Goal: Task Accomplishment & Management: Use online tool/utility

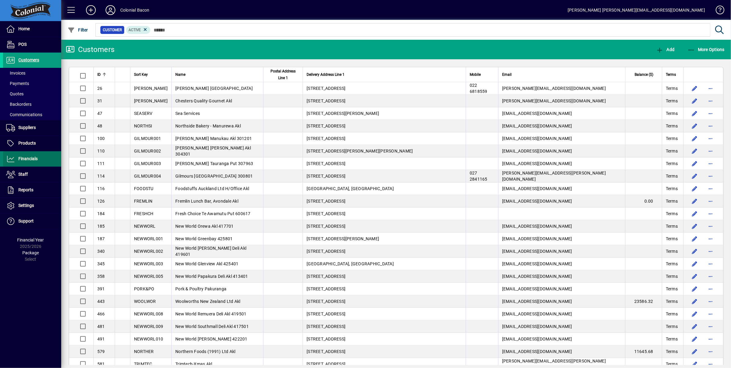
drag, startPoint x: 29, startPoint y: 158, endPoint x: 35, endPoint y: 158, distance: 6.5
click at [28, 158] on span "Financials" at bounding box center [27, 158] width 19 height 5
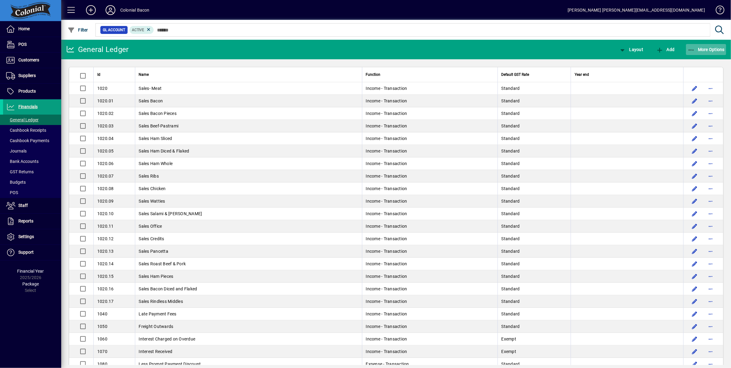
click at [705, 51] on span "More Options" at bounding box center [705, 49] width 37 height 5
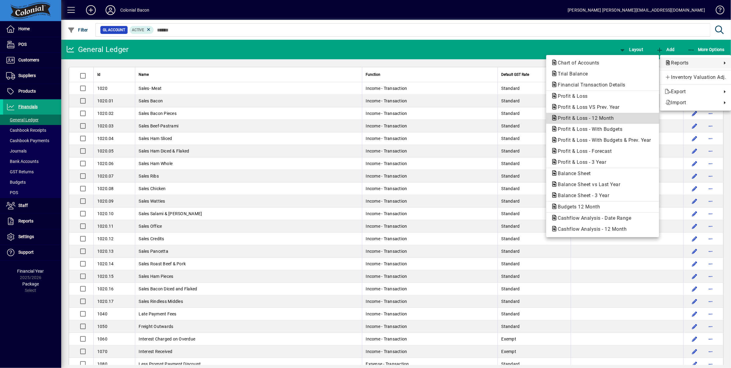
click at [589, 118] on span "Profit & Loss - 12 Month" at bounding box center [584, 118] width 66 height 6
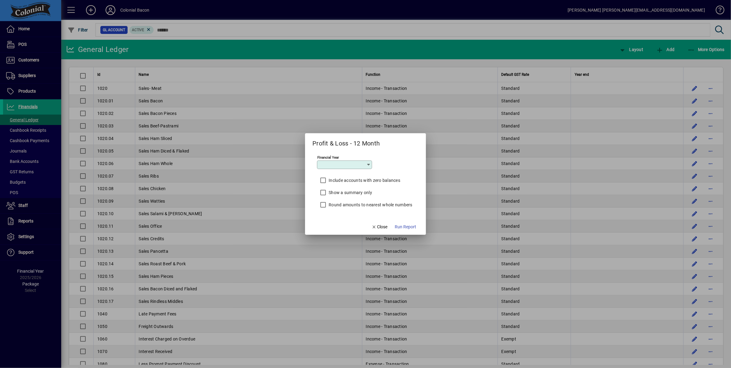
type input "*********"
click at [401, 227] on span "Run Report" at bounding box center [405, 227] width 21 height 6
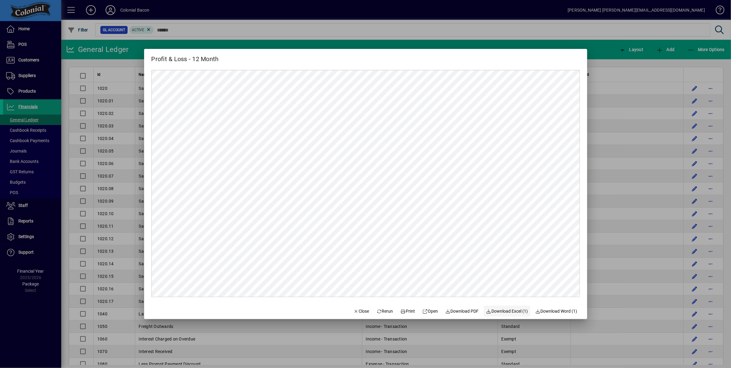
click at [506, 309] on span "Download Excel (1)" at bounding box center [507, 311] width 42 height 6
click at [355, 309] on button "Close" at bounding box center [361, 311] width 21 height 11
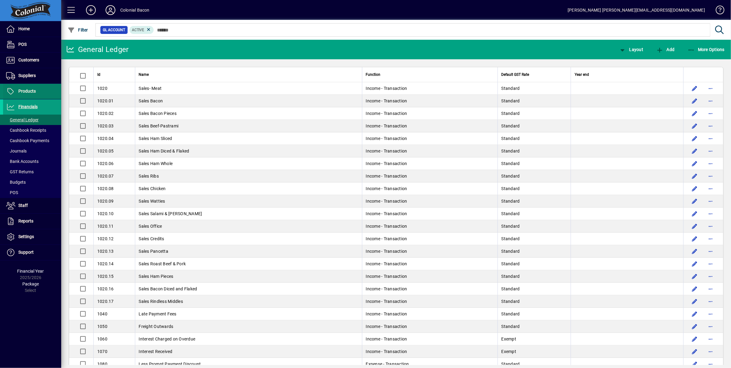
click at [22, 90] on span "Products" at bounding box center [26, 91] width 17 height 5
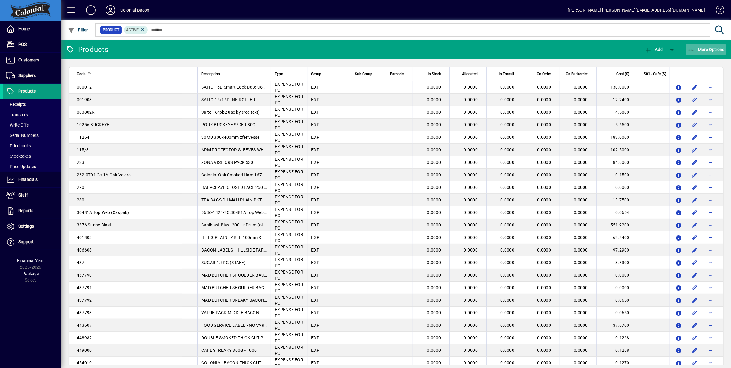
click at [706, 50] on span "More Options" at bounding box center [705, 49] width 37 height 5
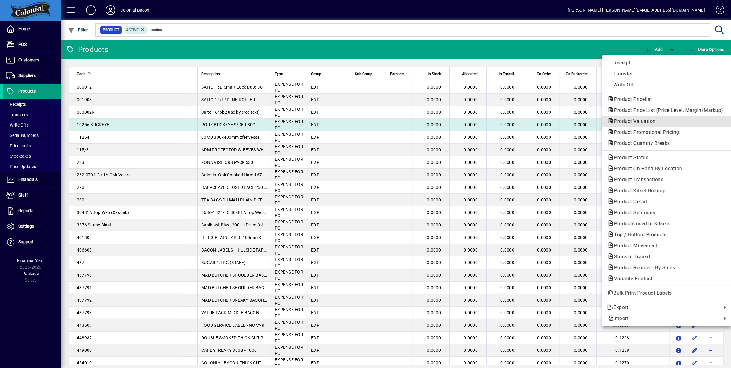
click at [667, 120] on span "Product Valuation" at bounding box center [666, 121] width 119 height 7
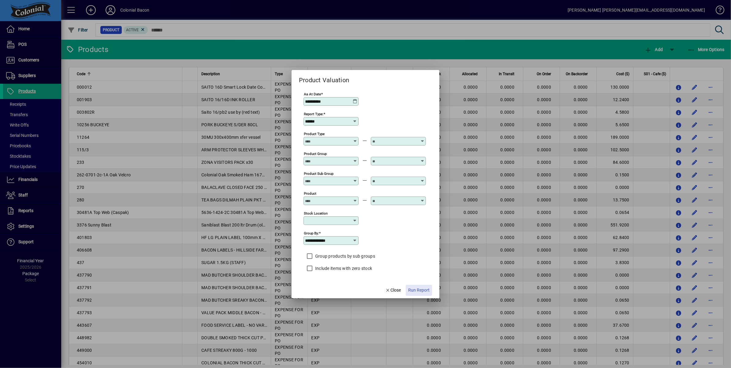
click at [428, 291] on span "Run Report" at bounding box center [418, 290] width 21 height 6
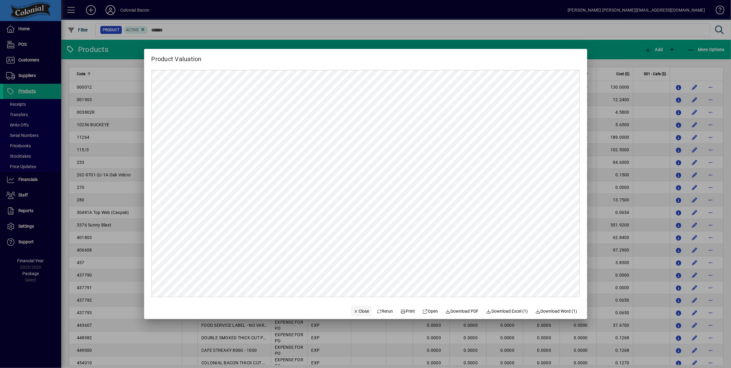
click at [356, 313] on span "Close" at bounding box center [361, 311] width 16 height 6
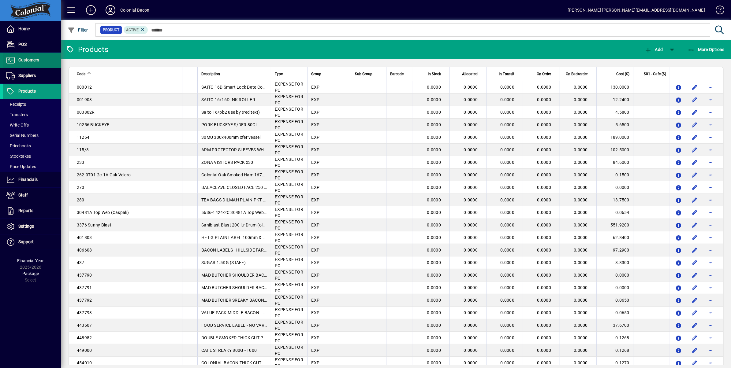
click at [28, 57] on span "Customers" at bounding box center [21, 60] width 36 height 7
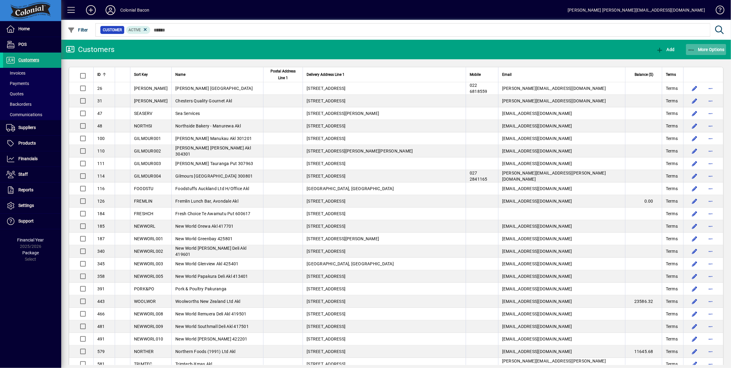
click at [707, 51] on span "More Options" at bounding box center [705, 49] width 37 height 5
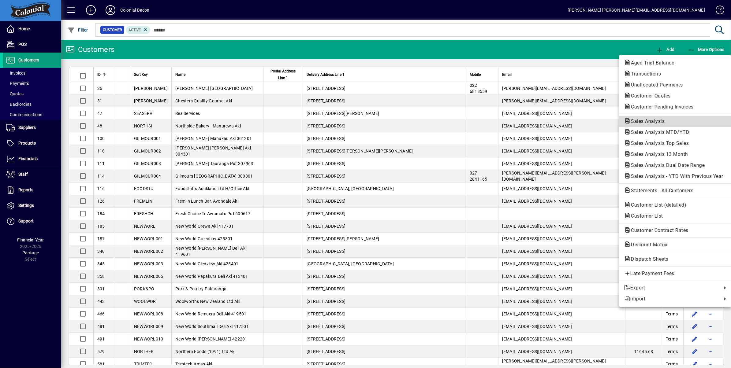
click at [656, 121] on span "Sales Analysis" at bounding box center [645, 121] width 43 height 6
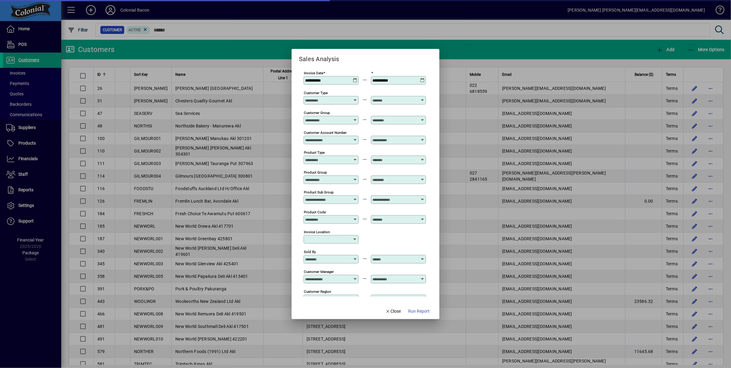
type input "**********"
drag, startPoint x: 418, startPoint y: 311, endPoint x: 443, endPoint y: 306, distance: 25.2
click at [418, 310] on span "Run Report" at bounding box center [418, 311] width 21 height 6
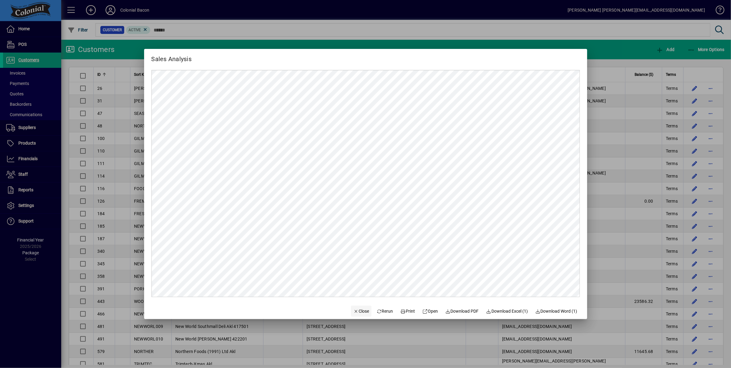
click at [358, 311] on span "Close" at bounding box center [361, 311] width 16 height 6
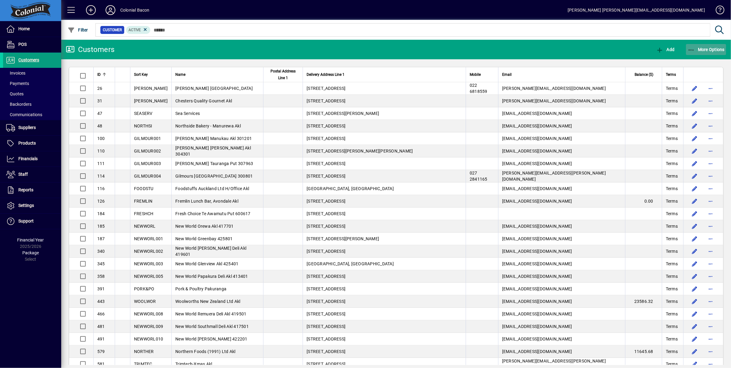
click at [714, 49] on span "More Options" at bounding box center [705, 49] width 37 height 5
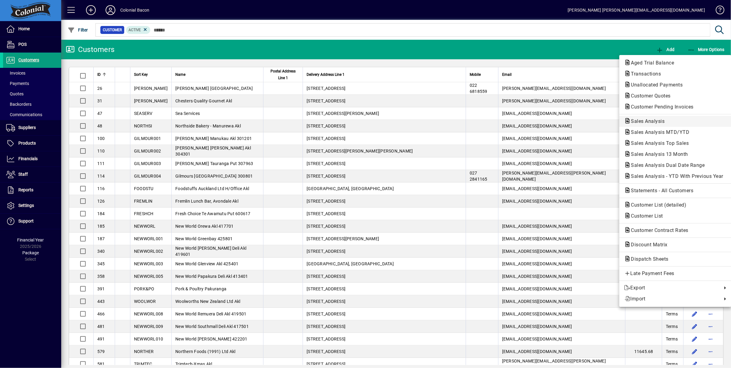
click at [651, 123] on span "Sales Analysis" at bounding box center [645, 121] width 43 height 6
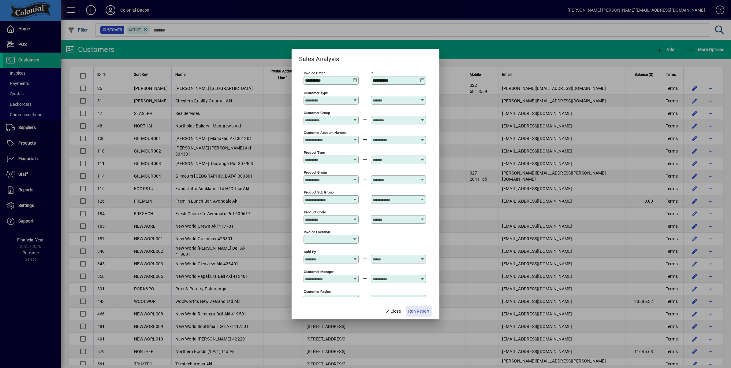
click at [421, 311] on span "Run Report" at bounding box center [418, 311] width 21 height 6
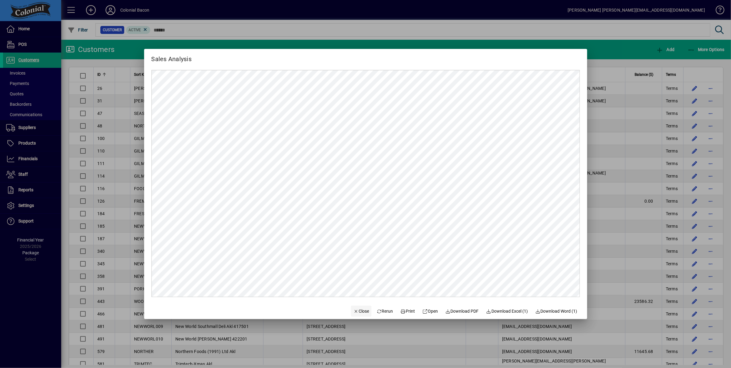
click at [359, 312] on span "Close" at bounding box center [361, 311] width 16 height 6
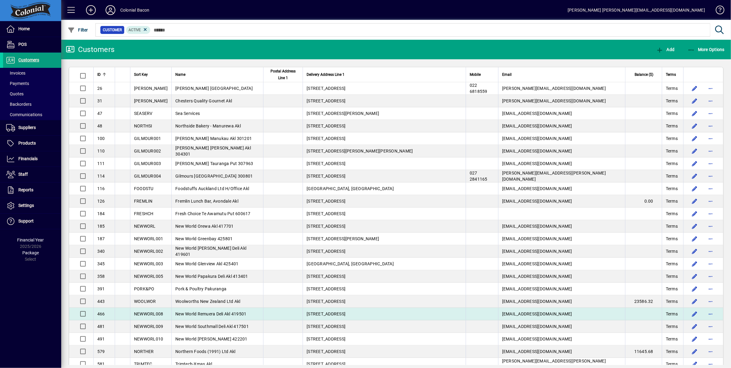
drag, startPoint x: 359, startPoint y: 312, endPoint x: 355, endPoint y: 311, distance: 4.7
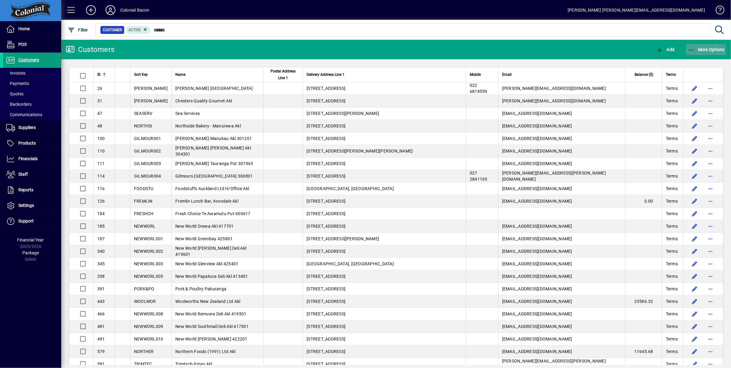
click at [711, 49] on span "More Options" at bounding box center [705, 49] width 37 height 5
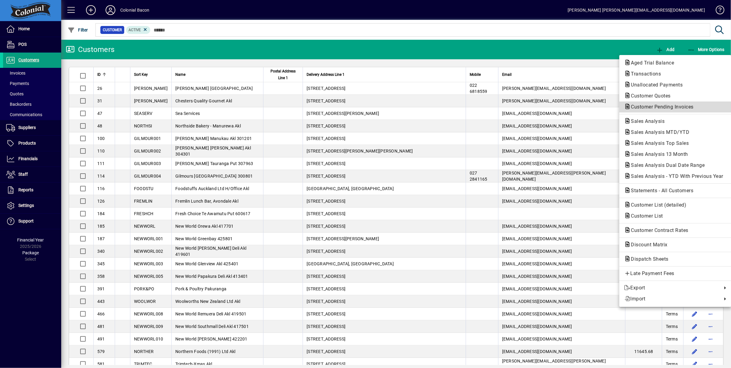
click at [657, 105] on span "Customer Pending Invoices" at bounding box center [660, 107] width 72 height 6
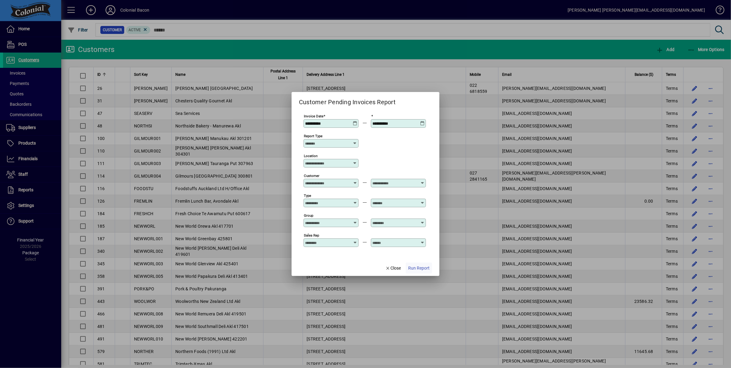
click at [414, 269] on span "Run Report" at bounding box center [418, 268] width 21 height 6
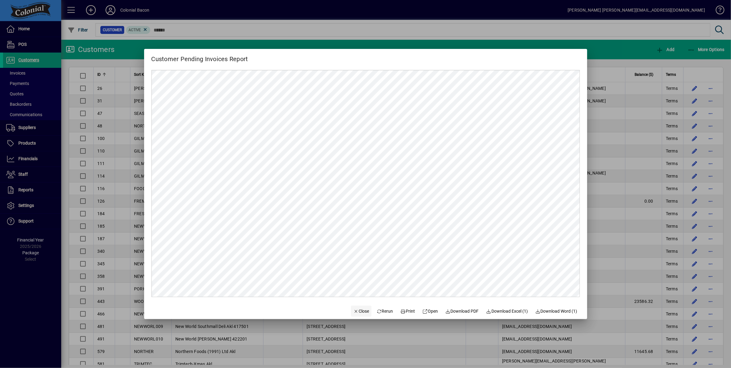
click at [353, 310] on icon "button" at bounding box center [356, 312] width 6 height 4
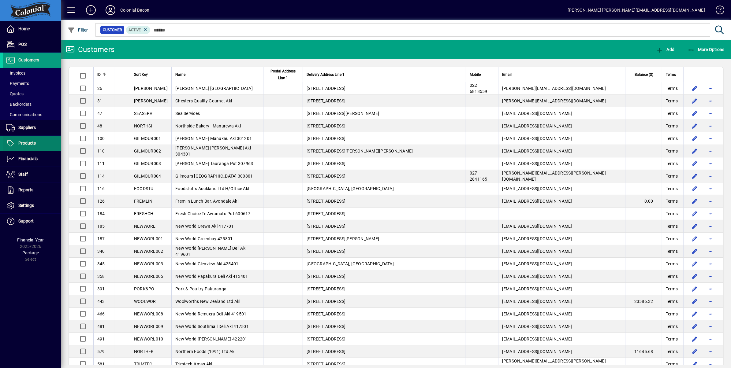
drag, startPoint x: 17, startPoint y: 144, endPoint x: 31, endPoint y: 142, distance: 13.6
click at [17, 144] on span "Products" at bounding box center [19, 143] width 33 height 7
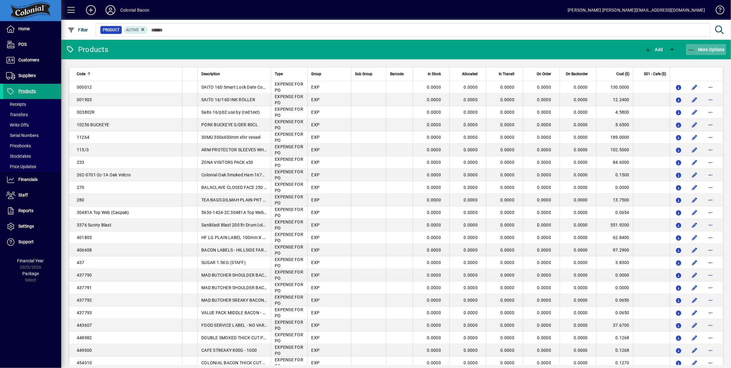
click at [704, 48] on span "More Options" at bounding box center [705, 49] width 37 height 5
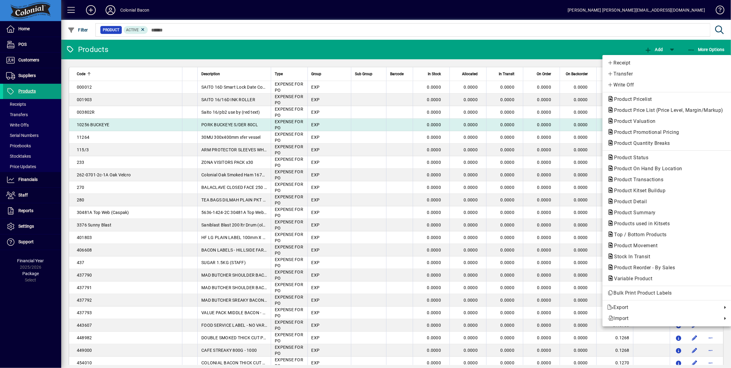
click at [637, 119] on span "Product Valuation" at bounding box center [632, 121] width 51 height 6
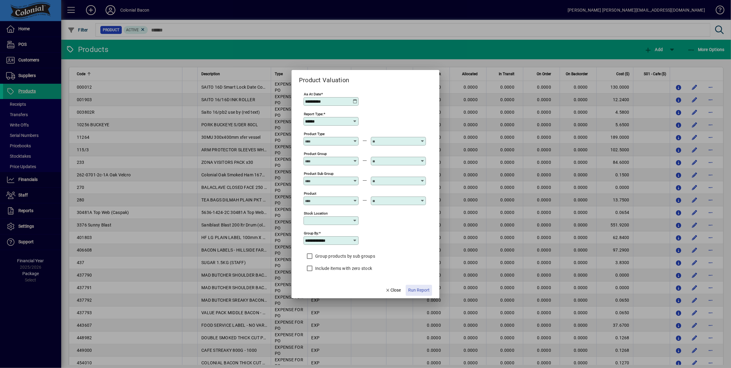
click at [423, 291] on span "Run Report" at bounding box center [418, 290] width 21 height 6
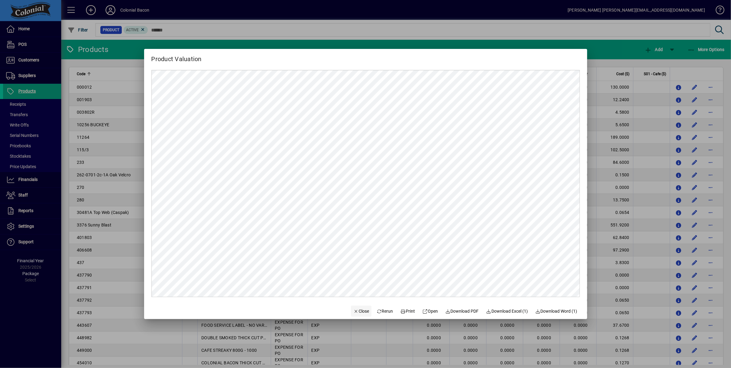
click at [354, 311] on span "Close" at bounding box center [361, 311] width 16 height 6
